Goal: Task Accomplishment & Management: Use online tool/utility

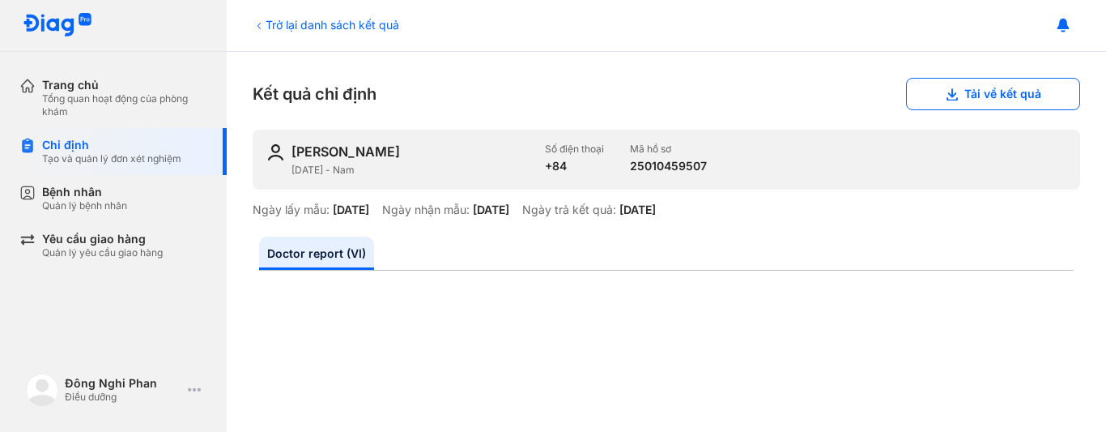
scroll to position [162, 0]
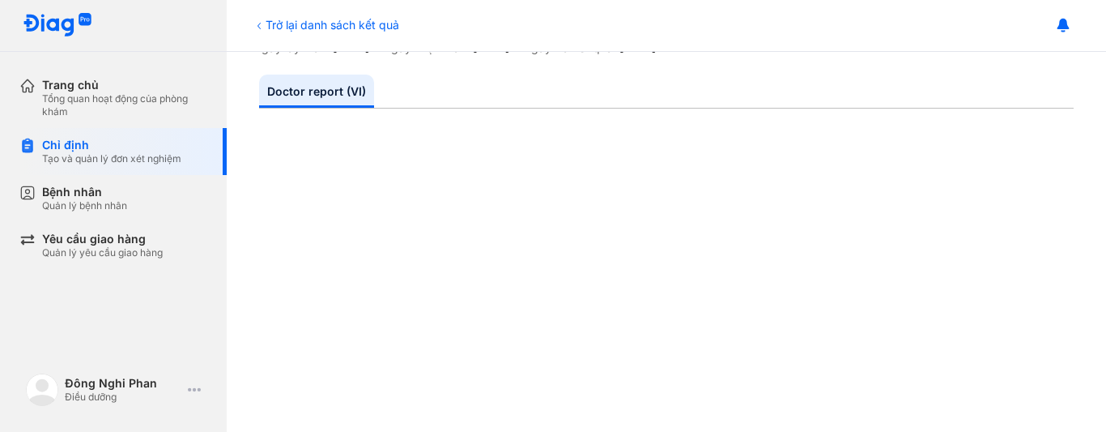
click at [70, 93] on div "Tổng quan hoạt động của phòng khám" at bounding box center [124, 105] width 165 height 26
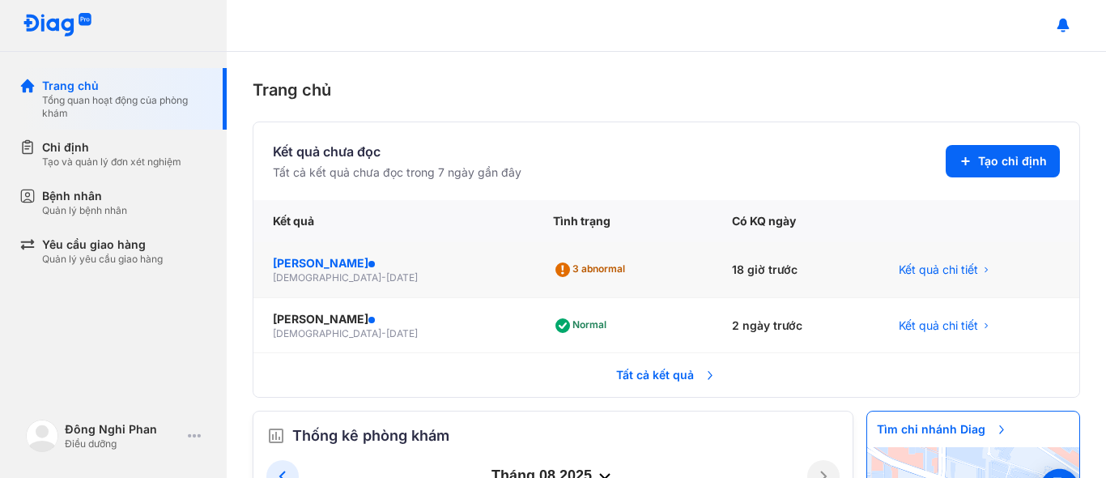
click at [316, 267] on div "[PERSON_NAME]" at bounding box center [393, 263] width 241 height 16
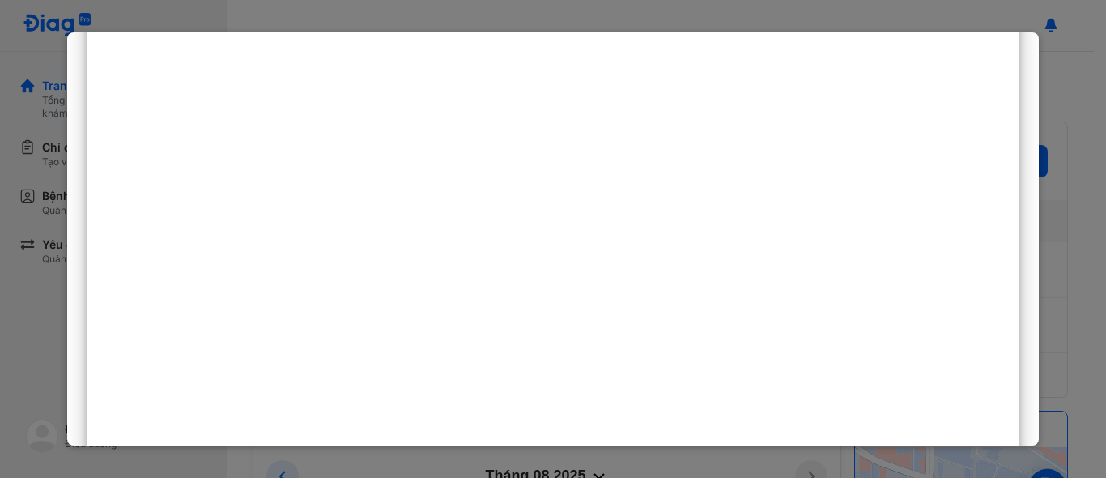
scroll to position [648, 0]
click at [162, 264] on div at bounding box center [553, 136] width 933 height 1058
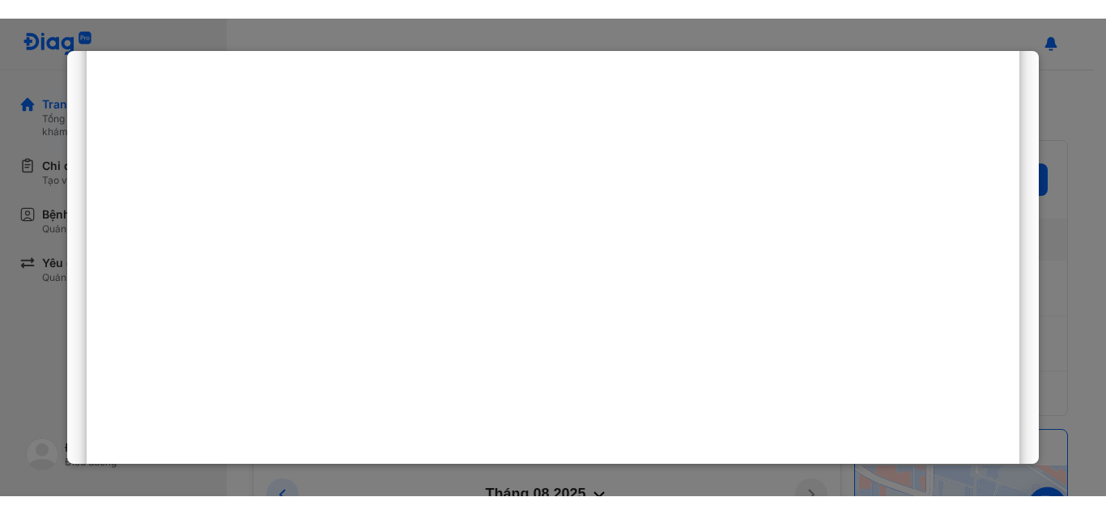
scroll to position [243, 0]
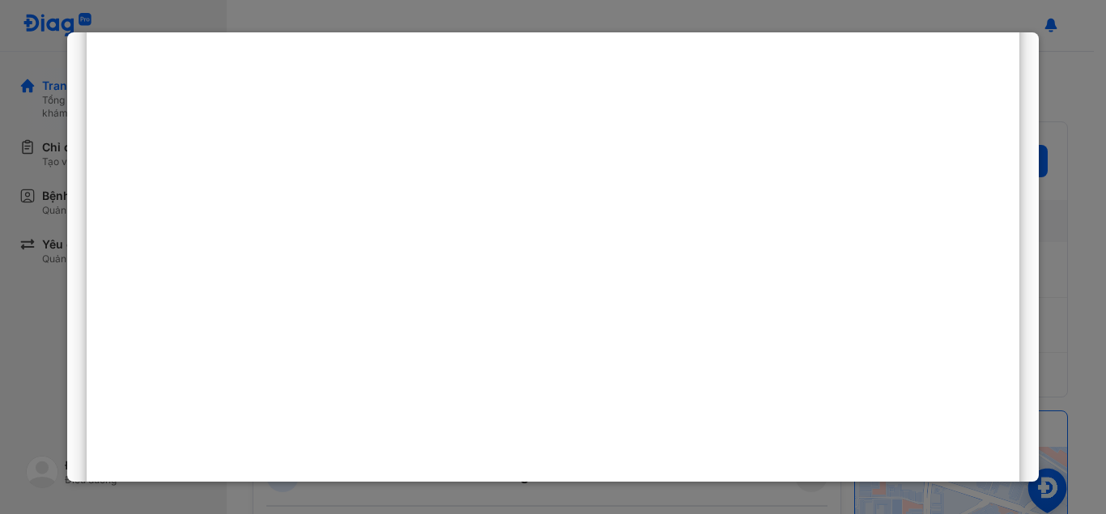
click at [1105, 285] on div at bounding box center [553, 257] width 1106 height 514
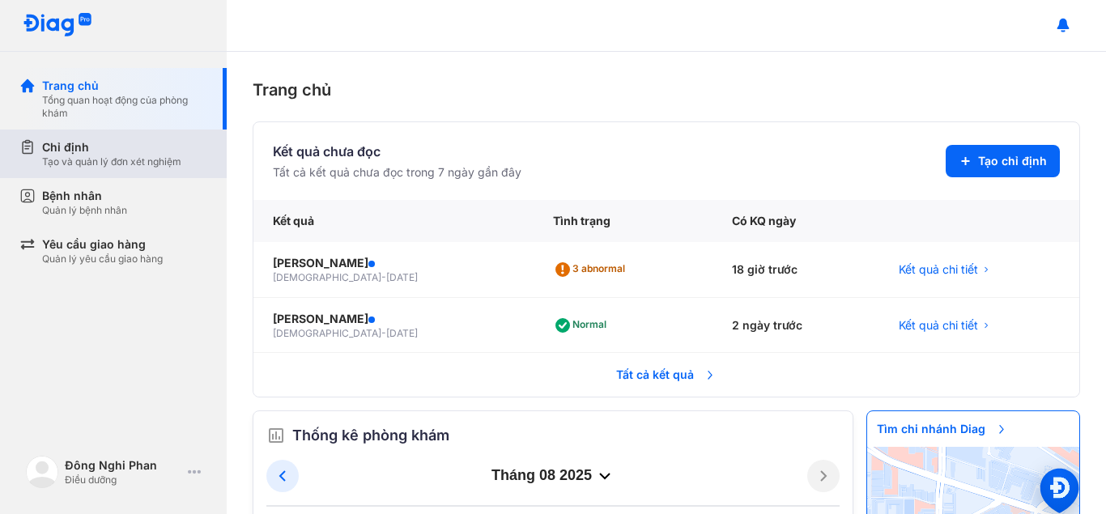
click at [96, 157] on div "Tạo và quản lý đơn xét nghiệm" at bounding box center [111, 161] width 139 height 13
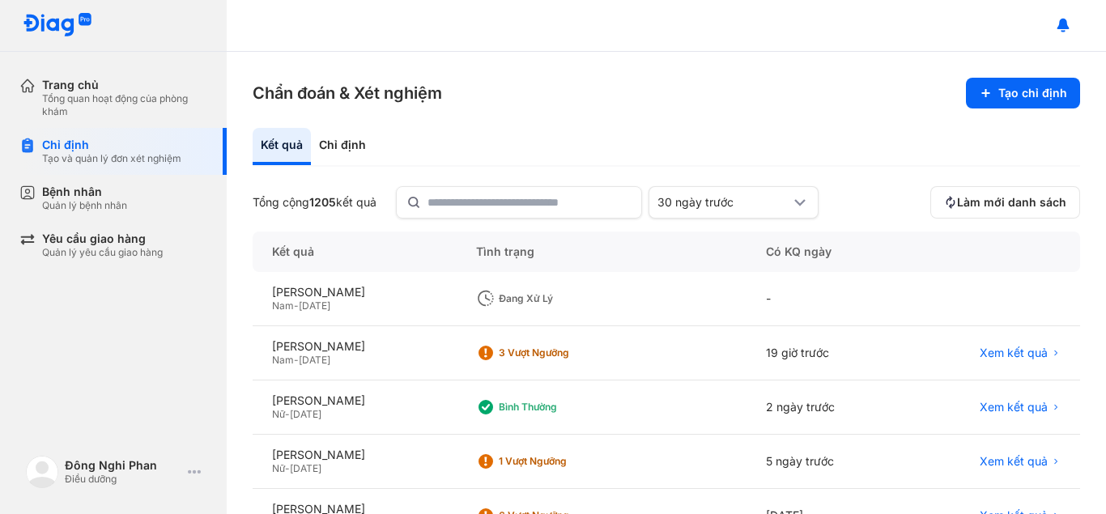
click at [794, 296] on div "-" at bounding box center [826, 299] width 158 height 54
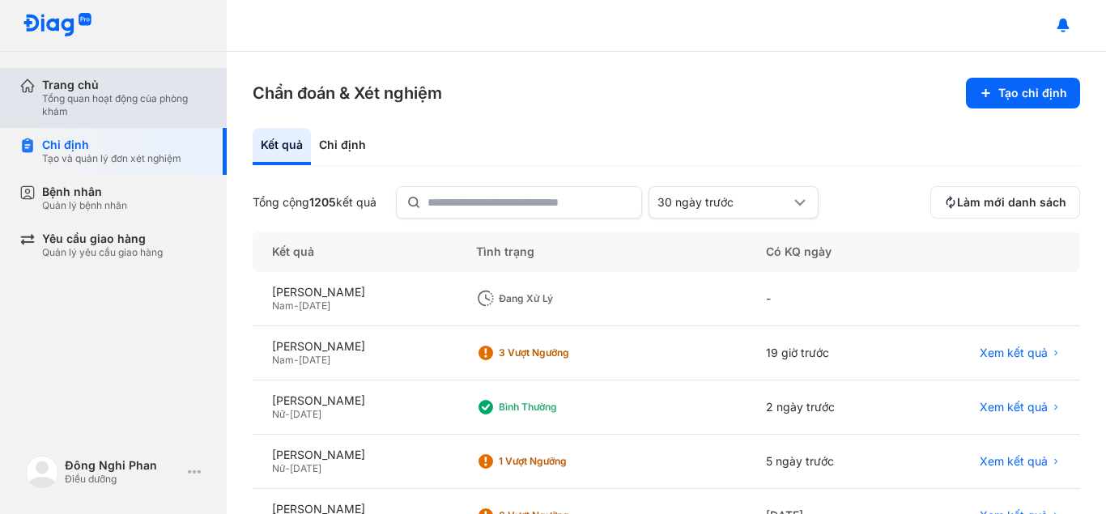
click at [22, 94] on div "Trang chủ Tổng quan hoạt động của phòng khám" at bounding box center [122, 98] width 207 height 60
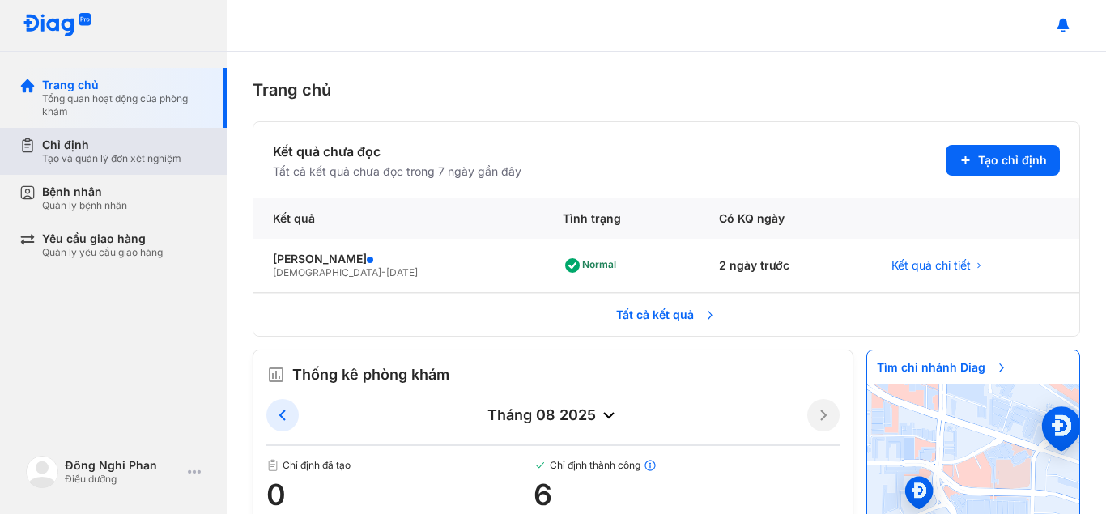
click at [44, 150] on div "Chỉ định" at bounding box center [111, 145] width 139 height 15
